Goal: Transaction & Acquisition: Purchase product/service

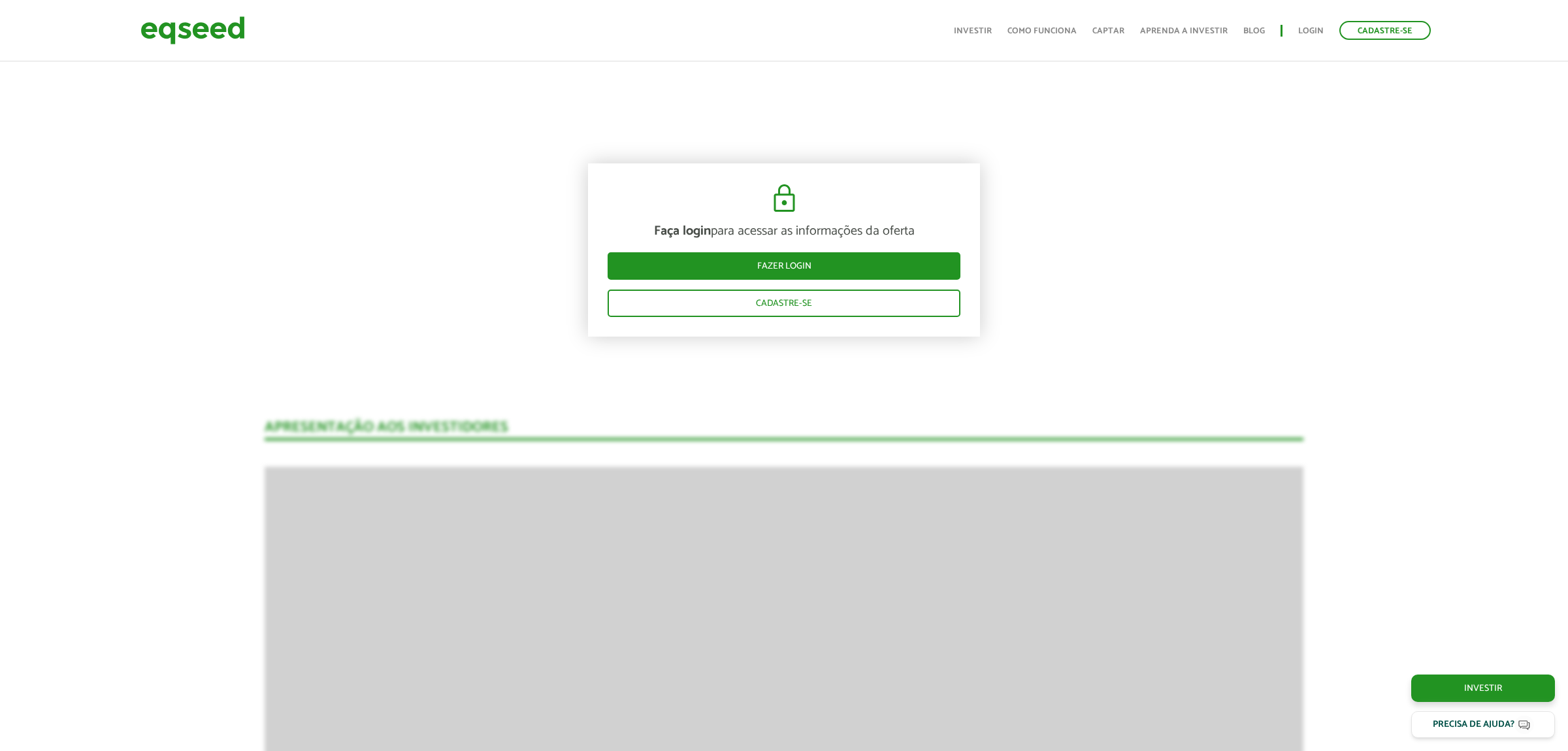
scroll to position [1702, 0]
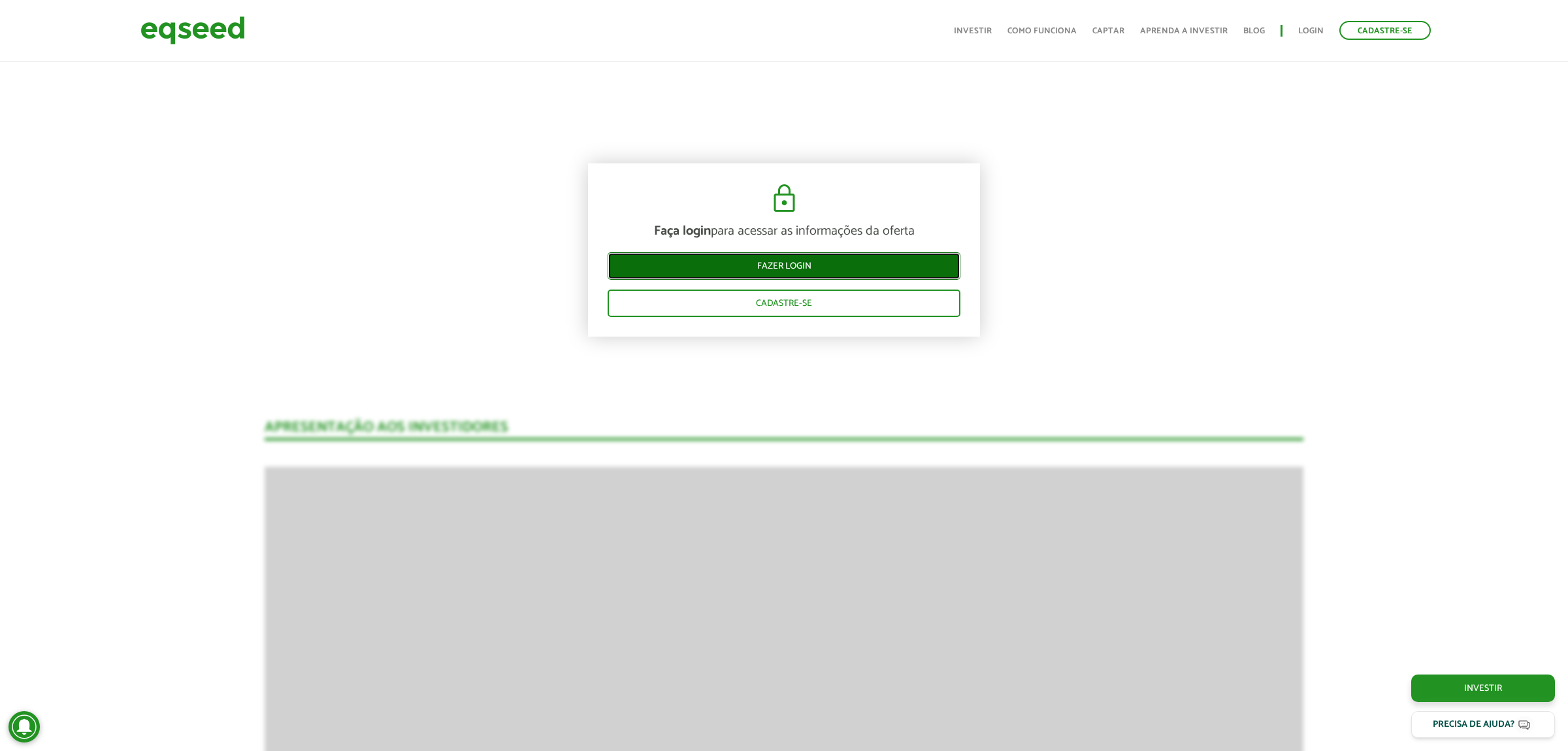
click at [773, 267] on link "Fazer login" at bounding box center [784, 266] width 353 height 27
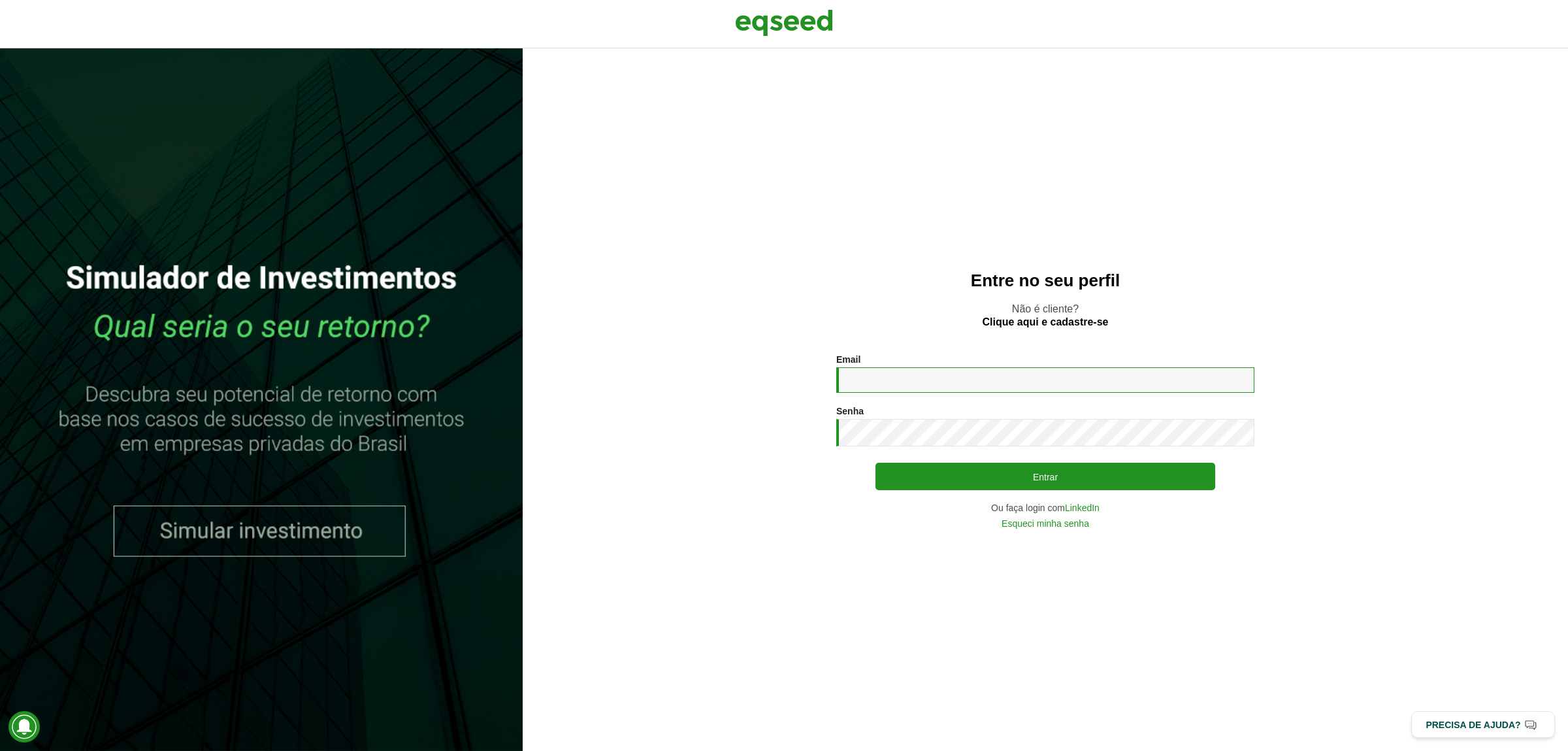
click at [970, 381] on input "Email *" at bounding box center [1045, 380] width 418 height 25
click at [962, 384] on input "Email *" at bounding box center [1045, 380] width 418 height 25
type input "**********"
click at [875, 463] on button "Entrar" at bounding box center [1045, 476] width 339 height 27
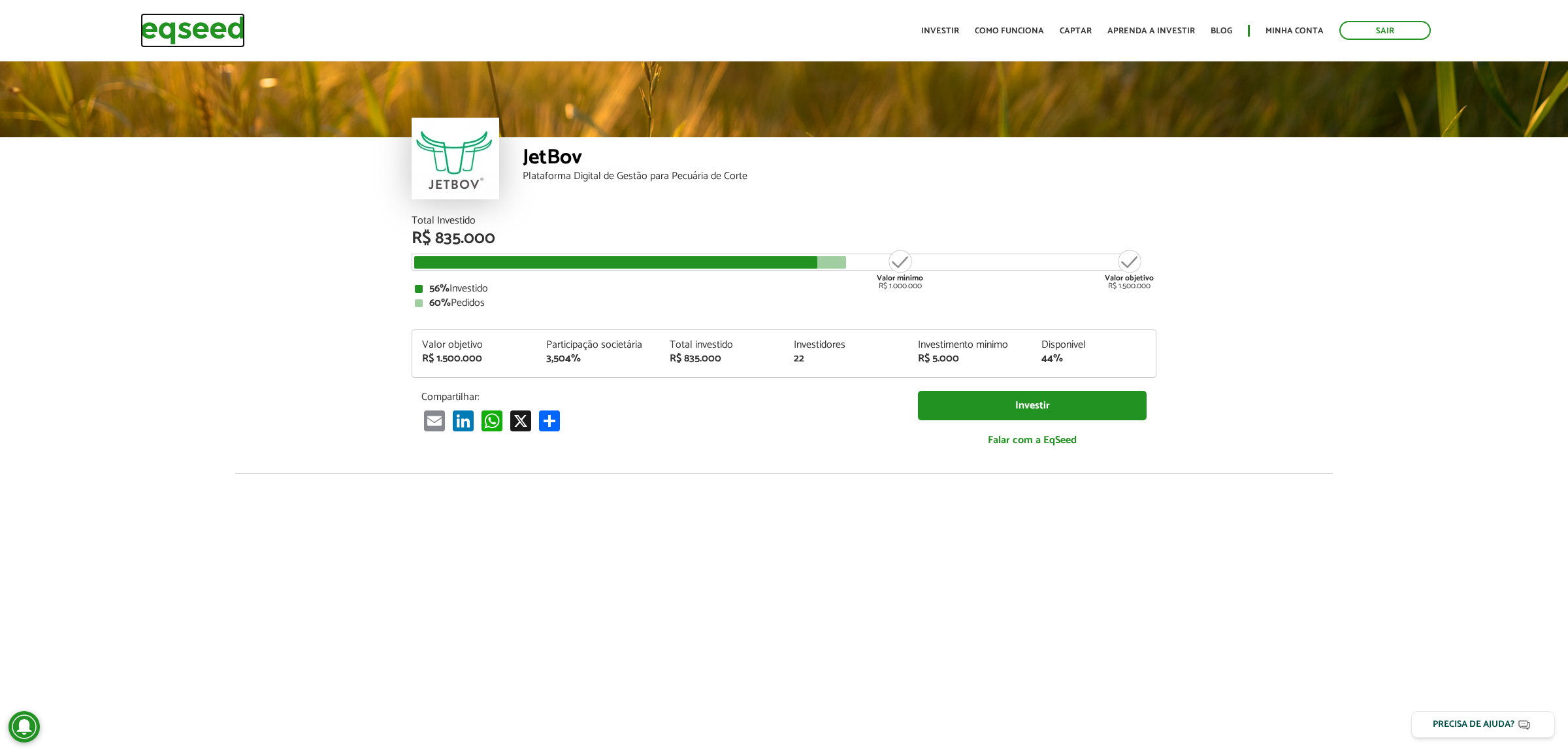
click at [219, 38] on img at bounding box center [192, 31] width 104 height 35
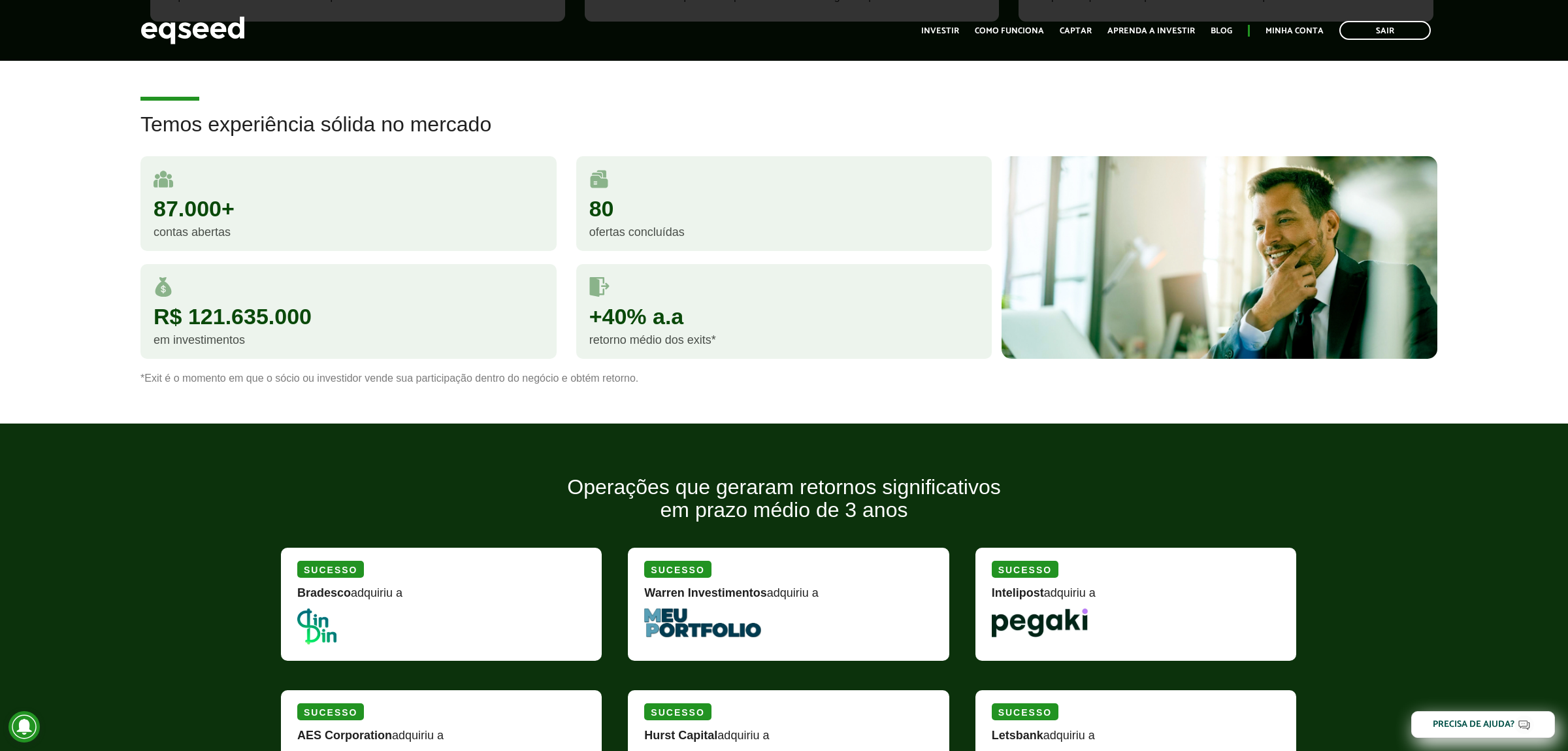
scroll to position [824, 0]
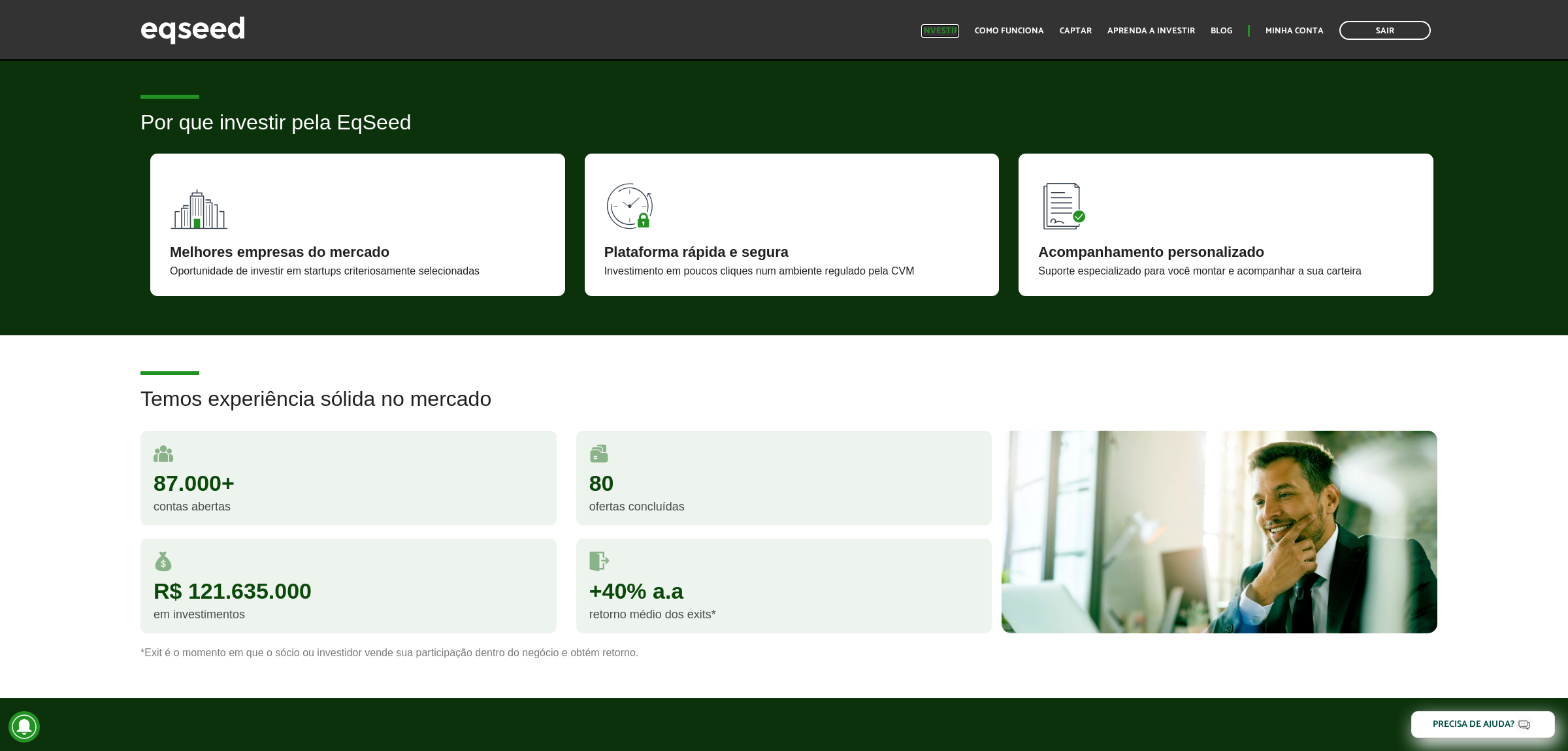
click at [952, 35] on link "Investir" at bounding box center [940, 31] width 38 height 9
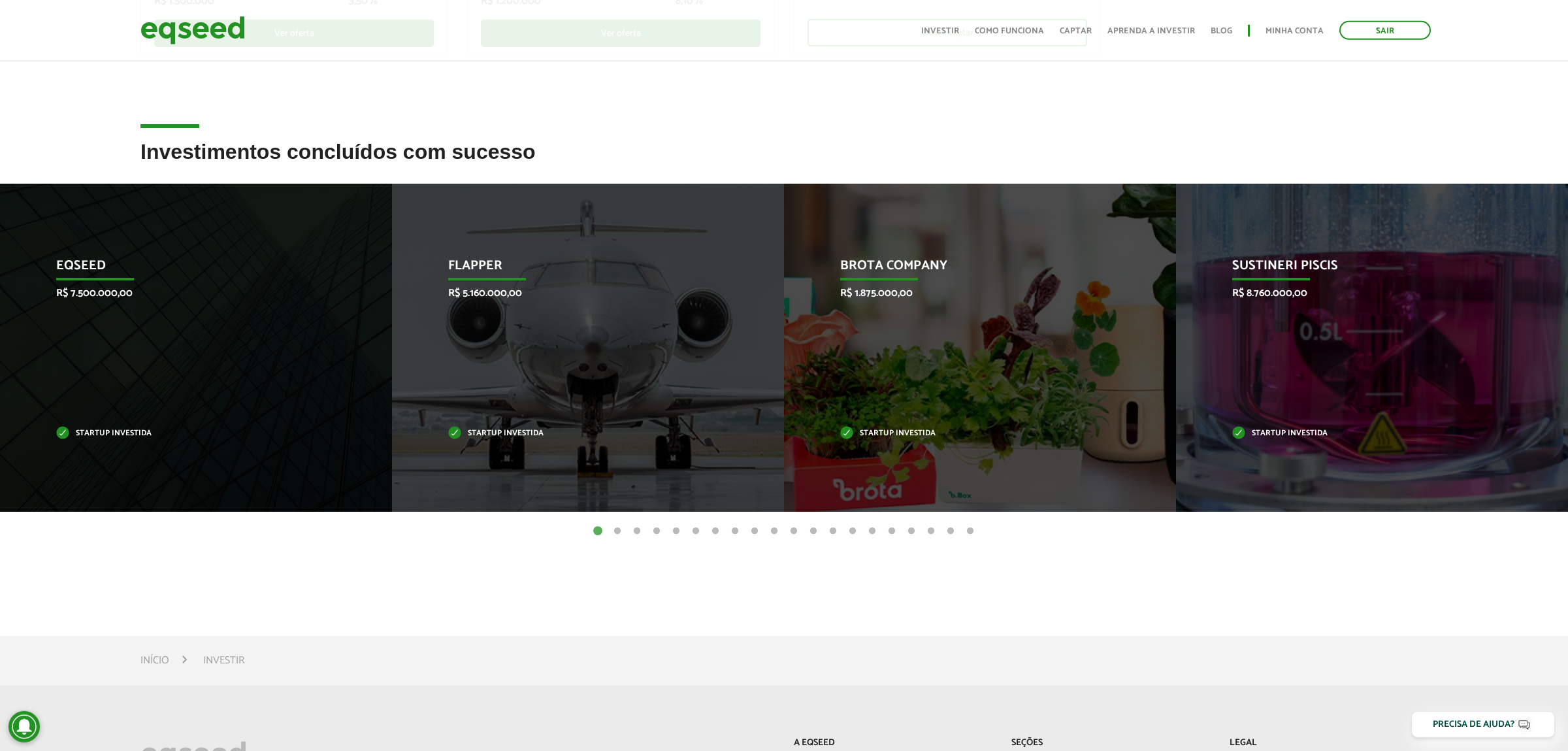
scroll to position [411, 0]
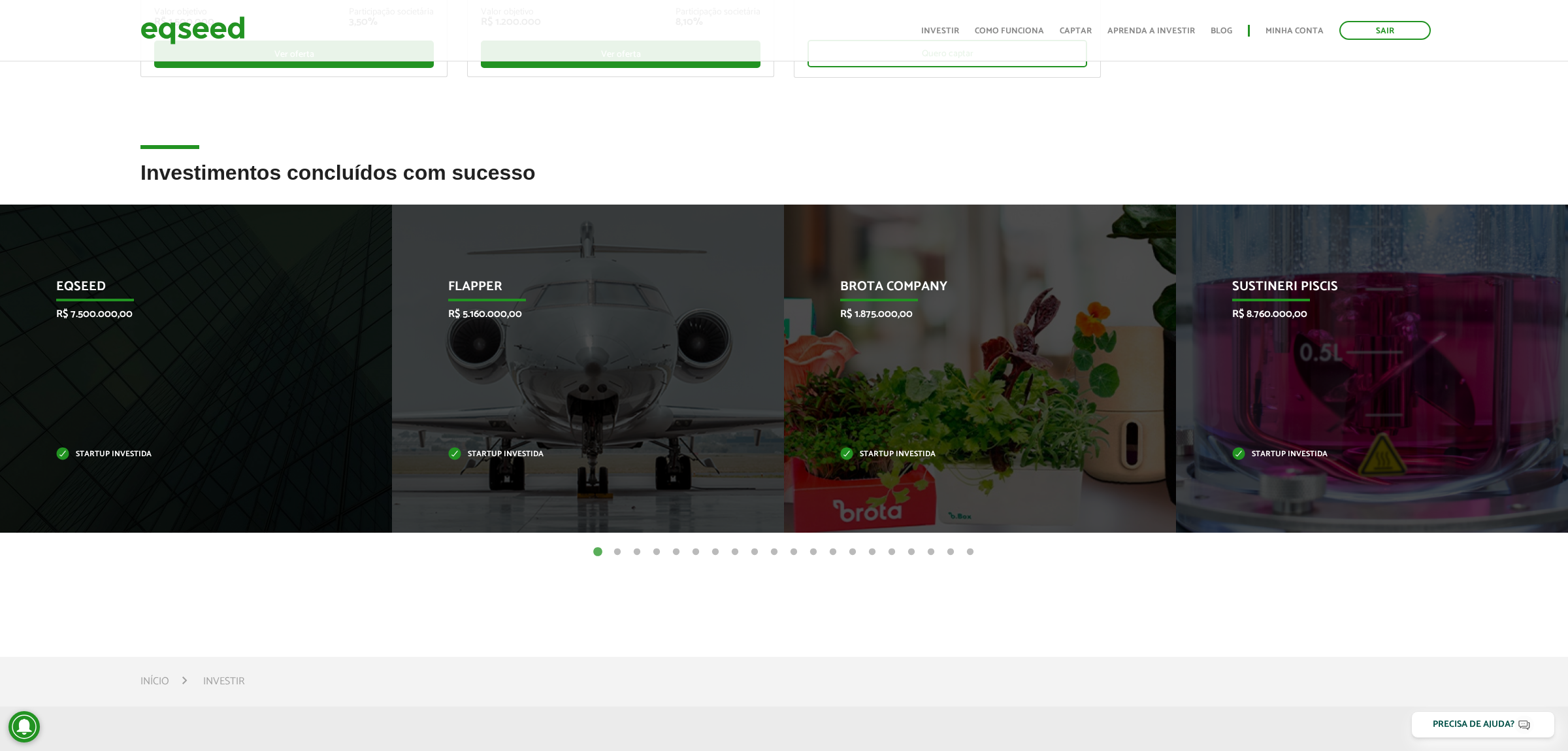
click at [621, 551] on button "2" at bounding box center [618, 553] width 13 height 13
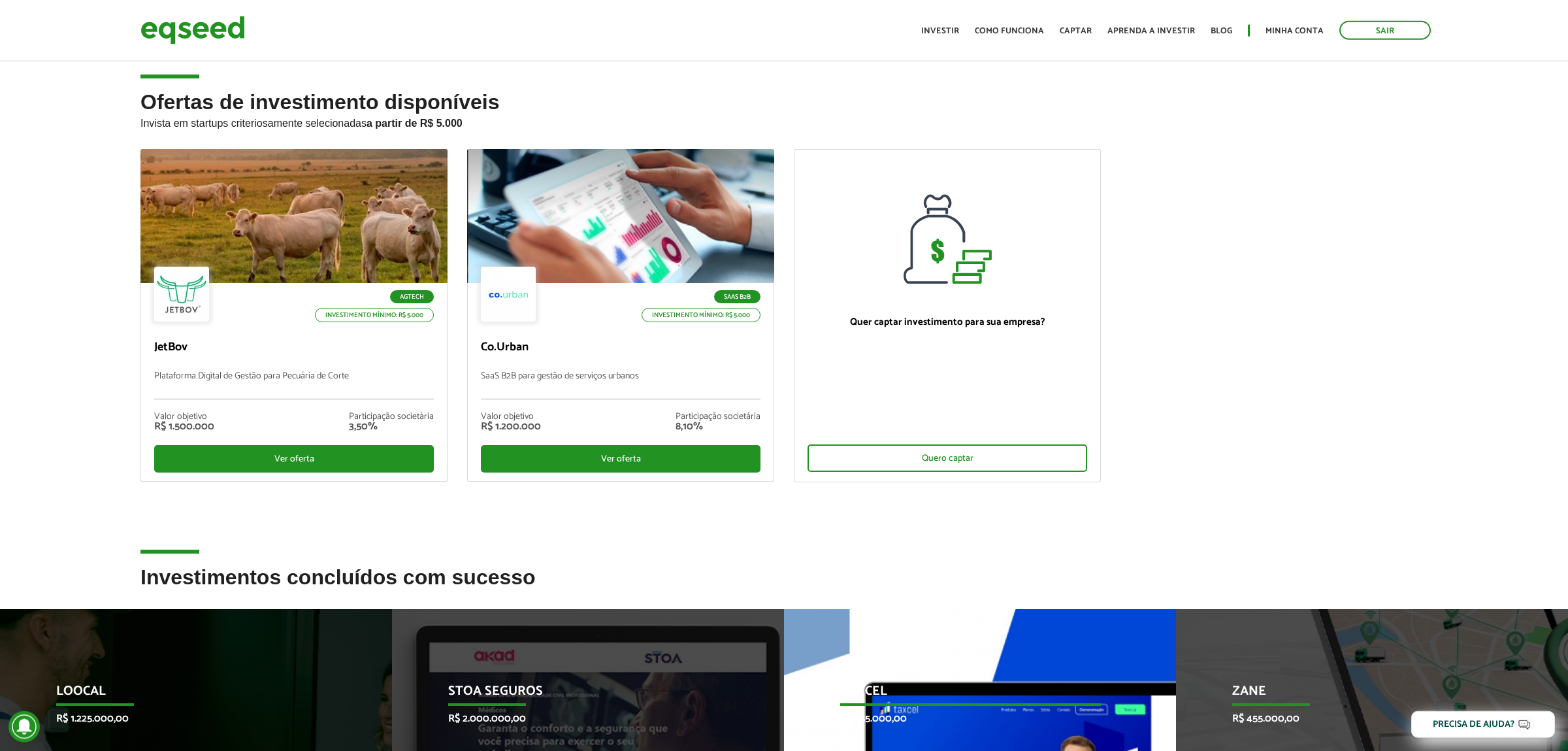
scroll to position [0, 0]
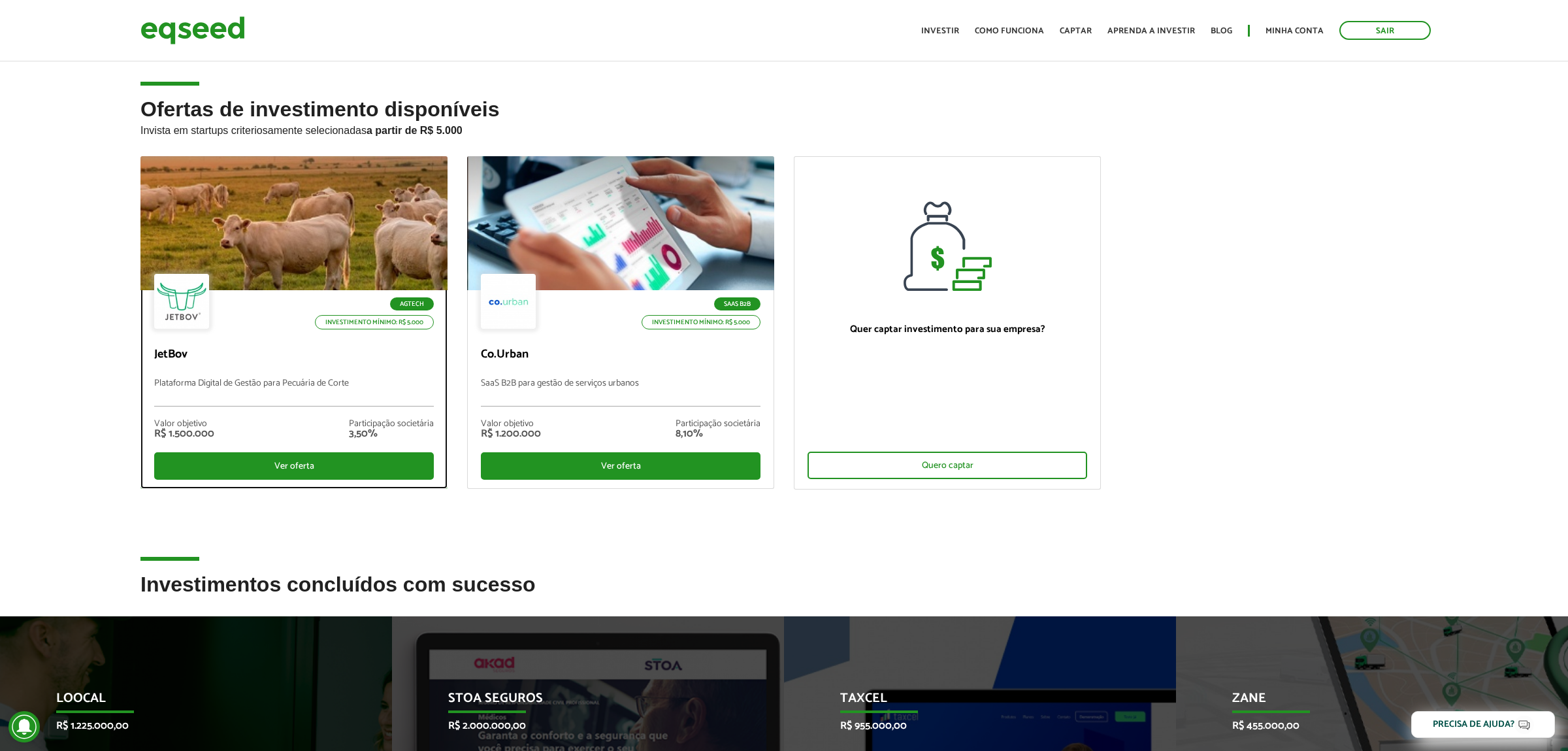
click at [312, 223] on div at bounding box center [294, 223] width 369 height 160
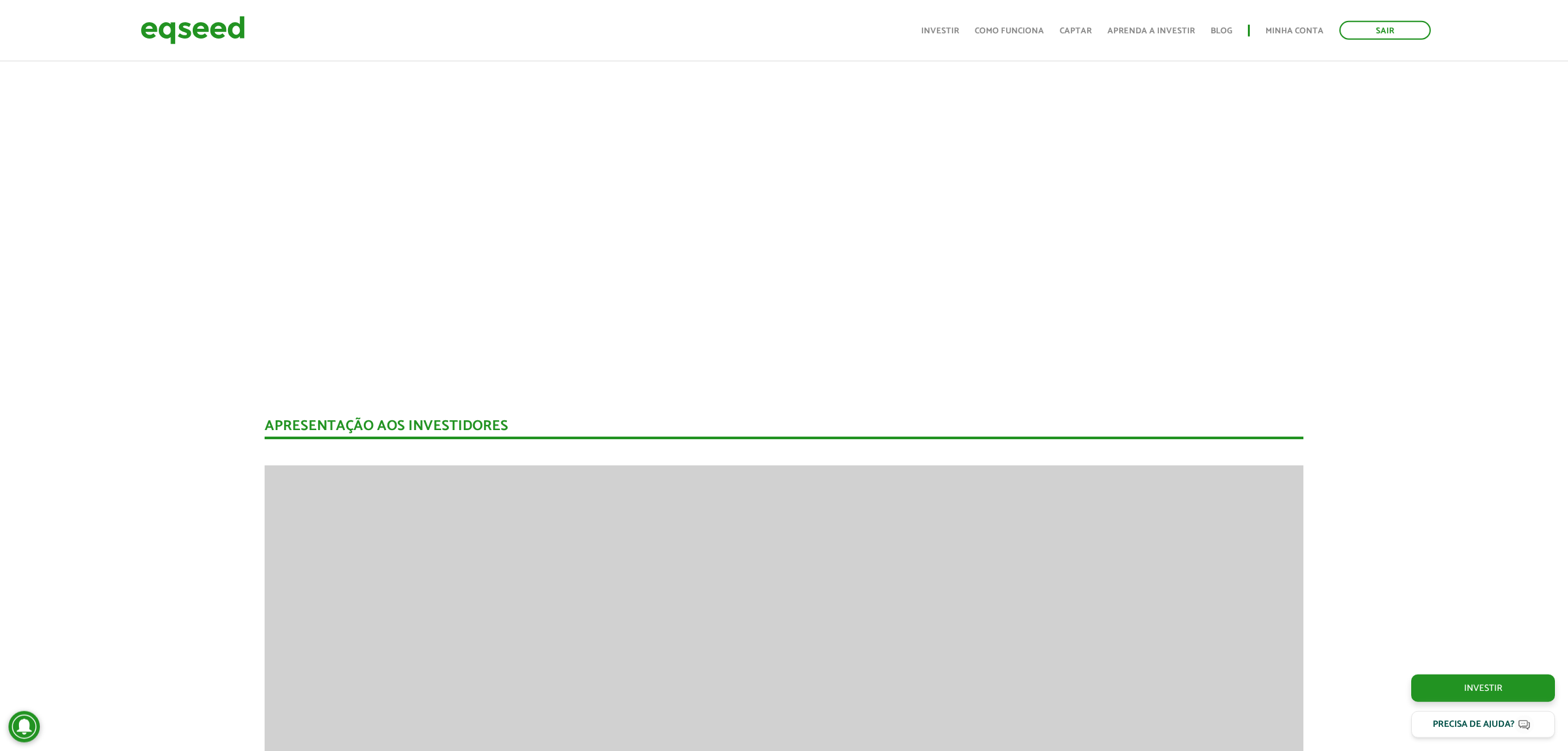
scroll to position [1573, 0]
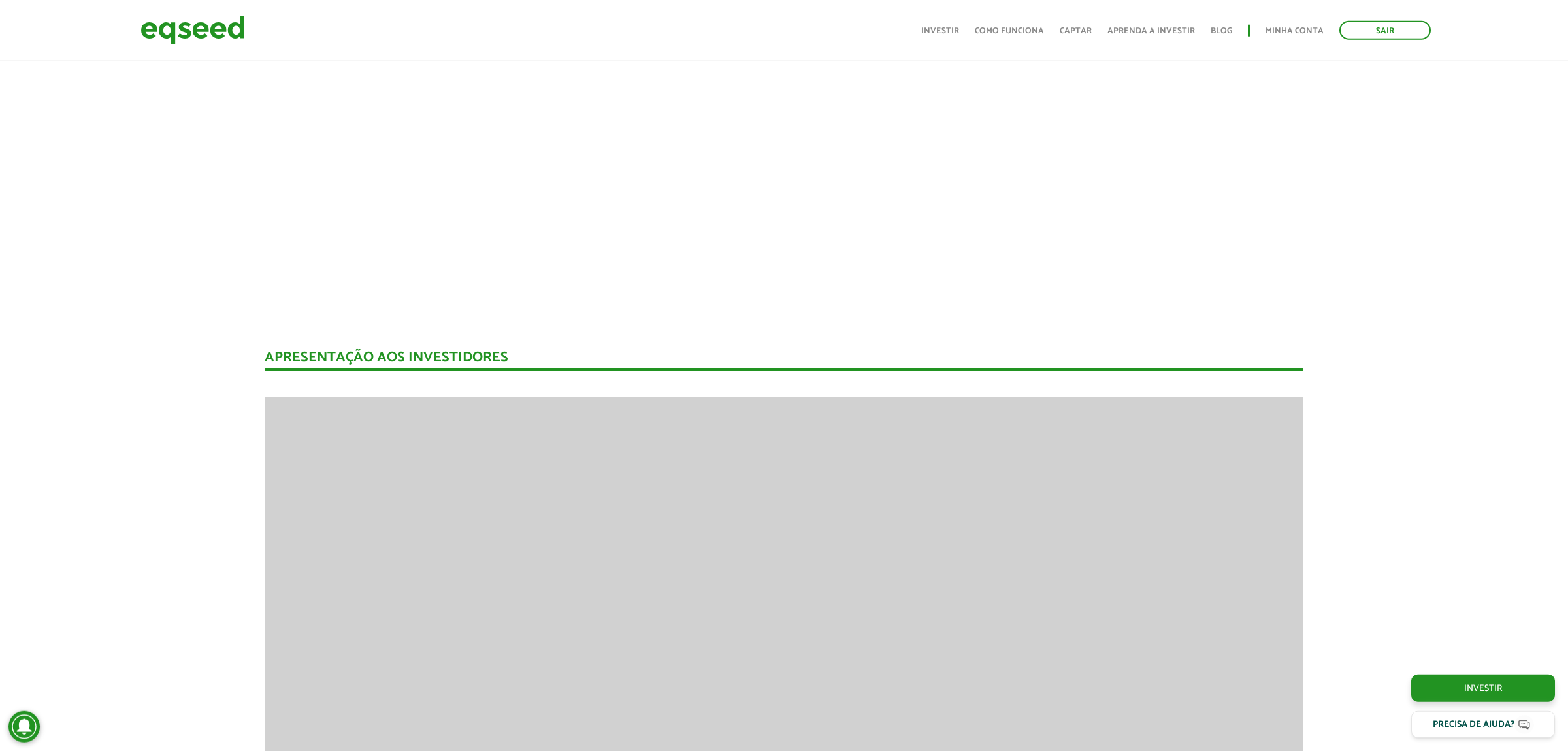
drag, startPoint x: 1372, startPoint y: 32, endPoint x: 1335, endPoint y: 35, distance: 37.1
click at [1374, 32] on link "Sair" at bounding box center [1384, 30] width 91 height 19
